Goal: Information Seeking & Learning: Learn about a topic

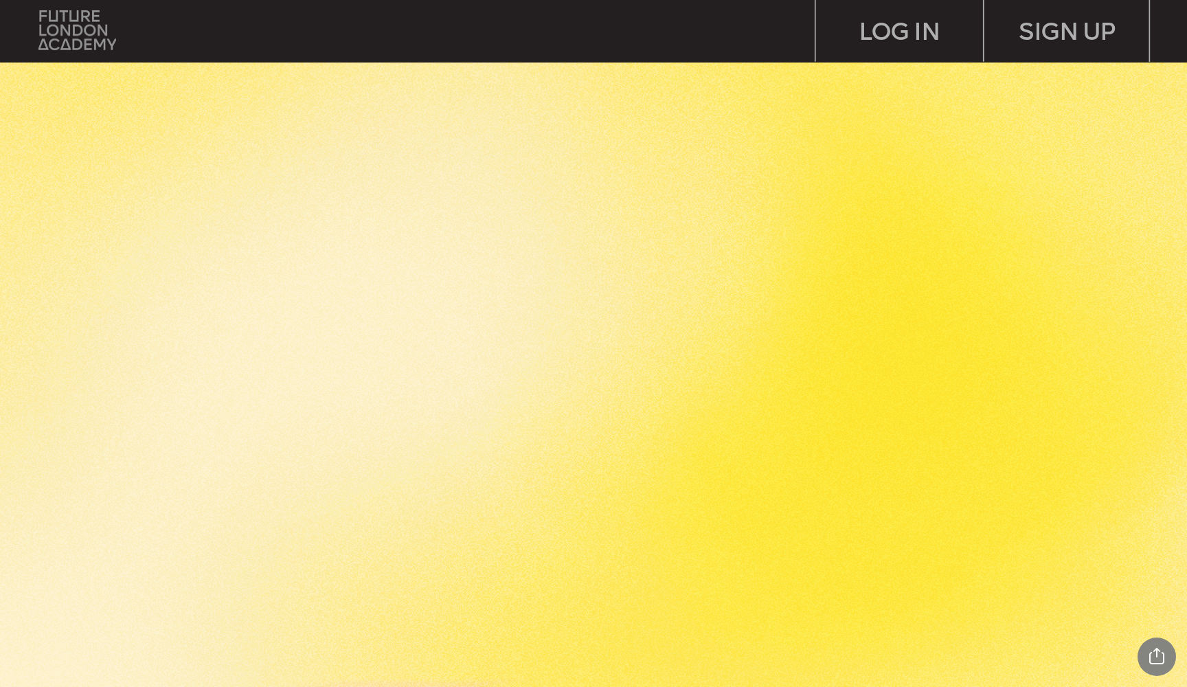
click at [44, 38] on img at bounding box center [77, 29] width 78 height 39
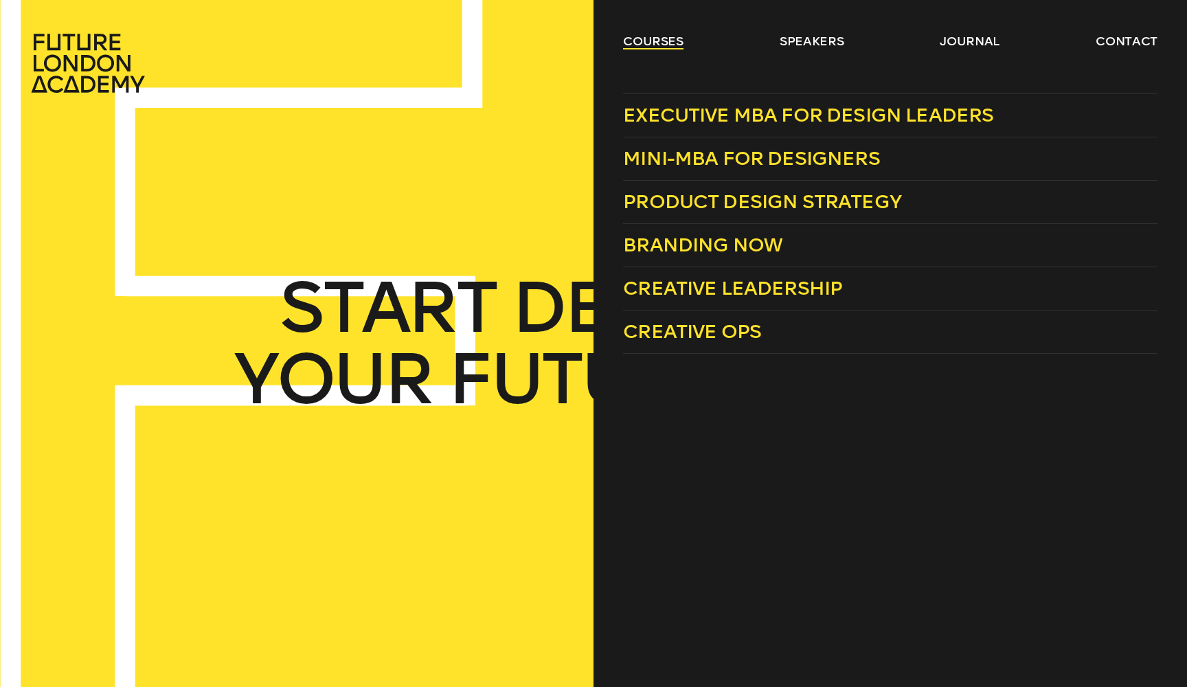
click at [640, 40] on link "courses" at bounding box center [653, 41] width 60 height 16
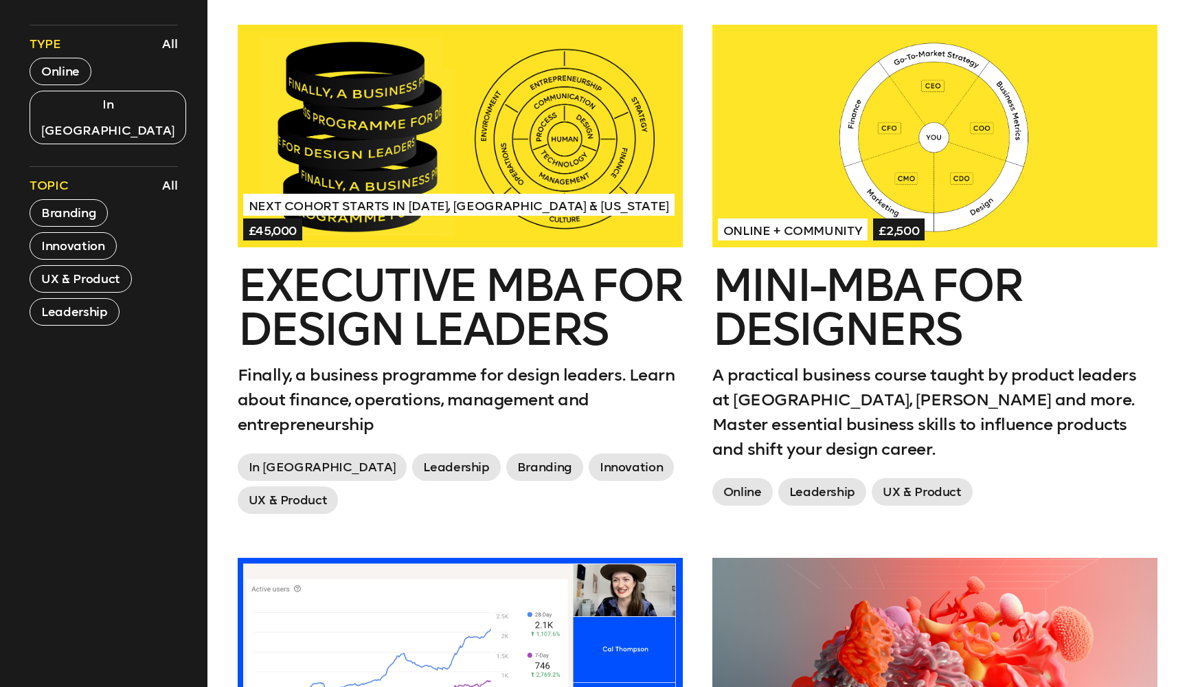
scroll to position [589, 0]
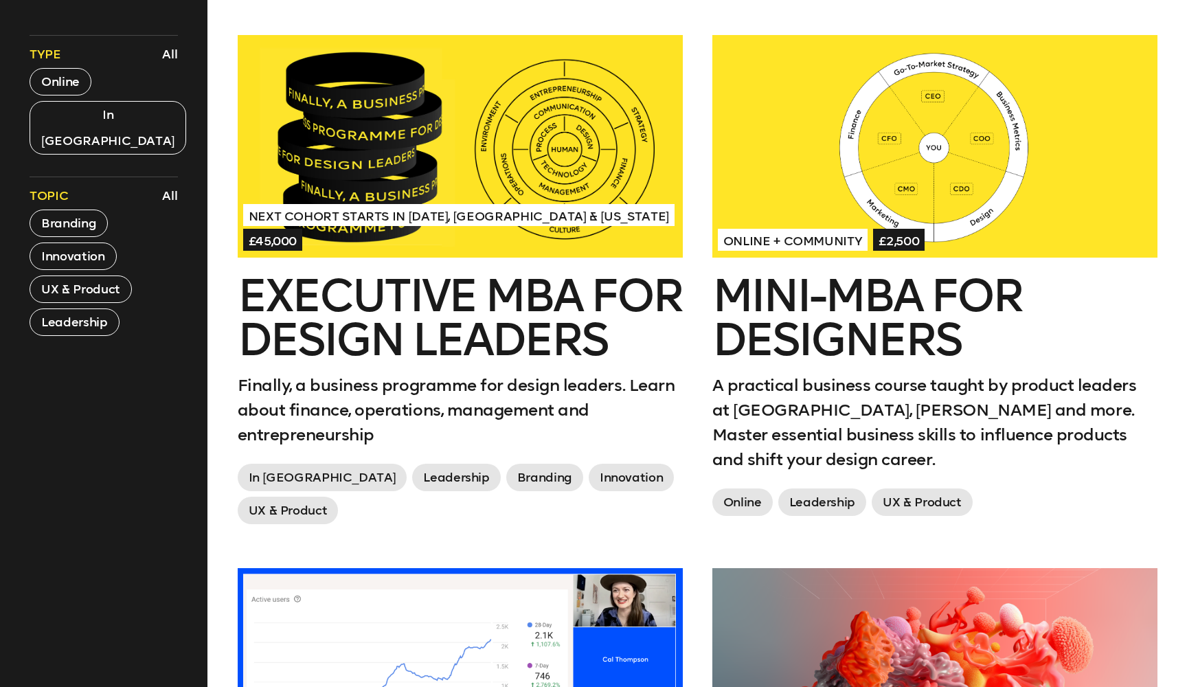
click at [923, 191] on div at bounding box center [935, 146] width 445 height 223
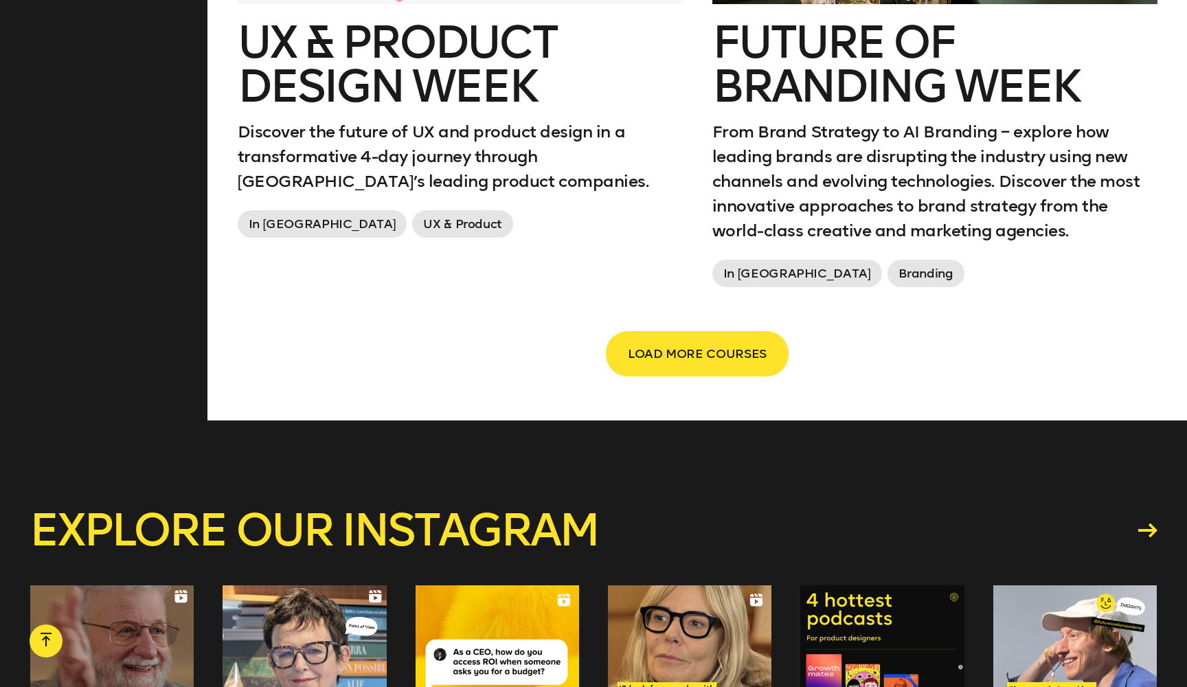
scroll to position [2501, 0]
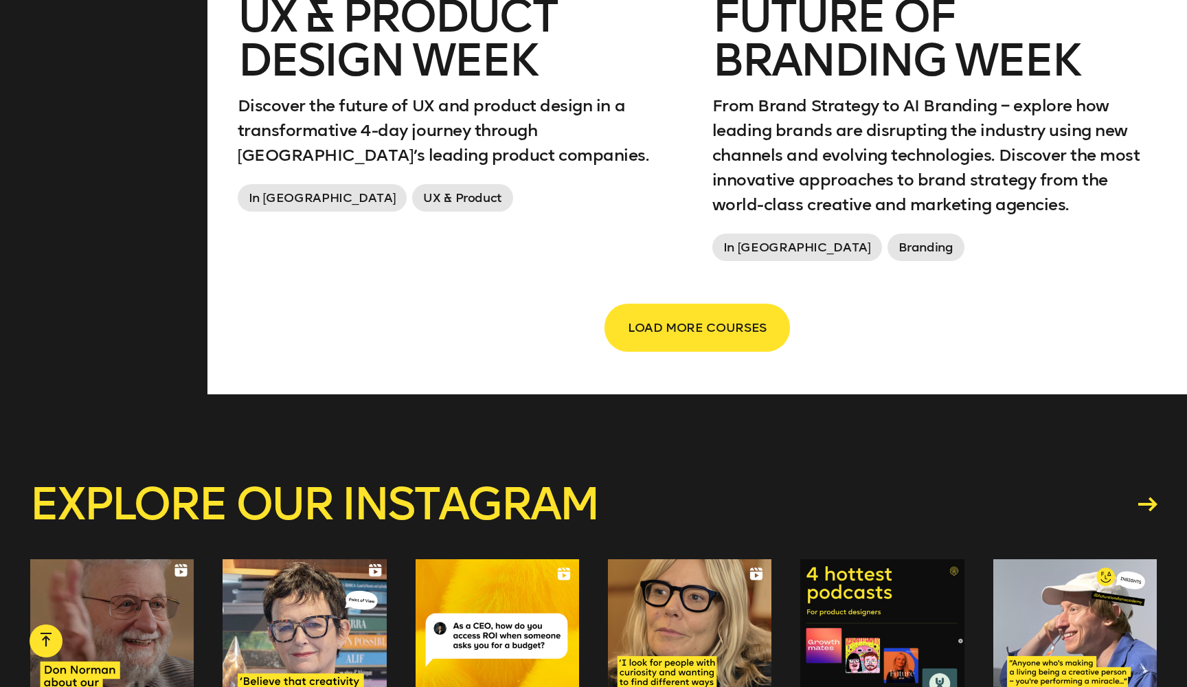
click at [701, 329] on span "LOAD MORE COURSES" at bounding box center [697, 328] width 139 height 26
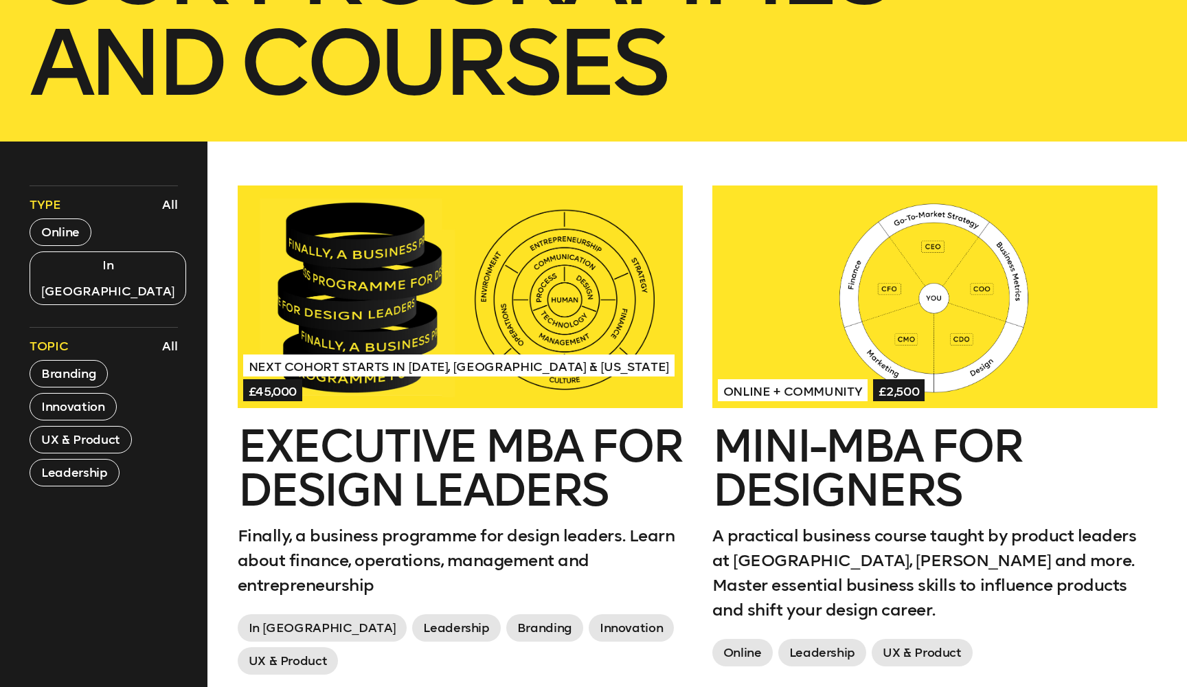
scroll to position [446, 0]
